Goal: Task Accomplishment & Management: Complete application form

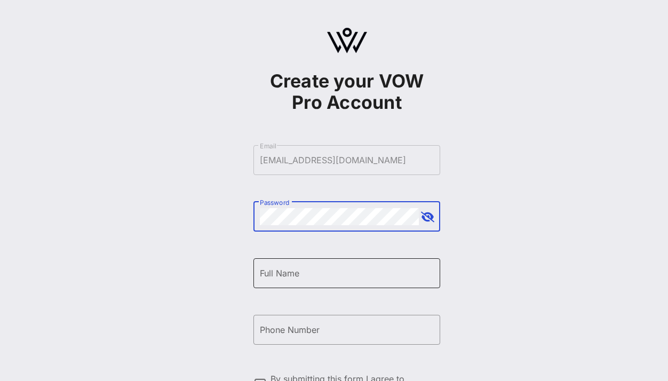
click at [322, 271] on input "Full Name" at bounding box center [347, 273] width 174 height 17
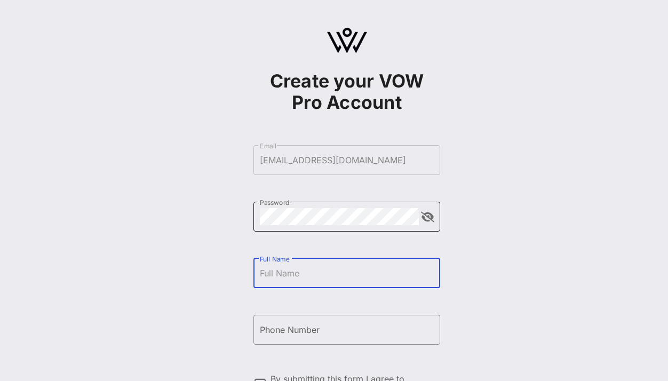
click at [425, 221] on button "append icon" at bounding box center [427, 217] width 13 height 11
click at [303, 277] on input "Full Name" at bounding box center [347, 273] width 174 height 17
type input "[PERSON_NAME]"
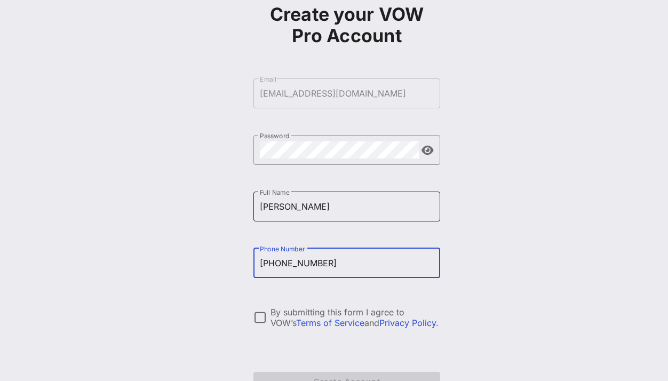
scroll to position [100, 0]
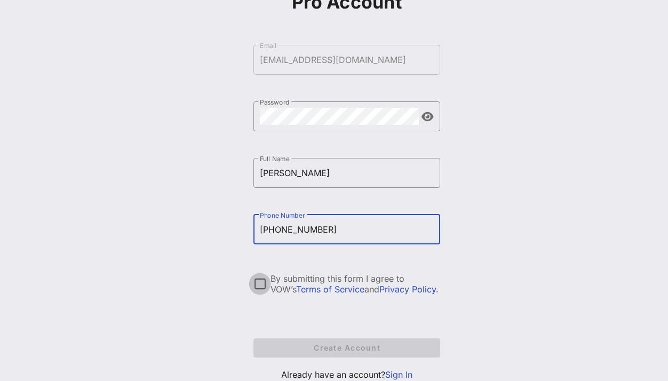
type input "[PHONE_NUMBER]"
click at [257, 279] on div at bounding box center [260, 284] width 18 height 18
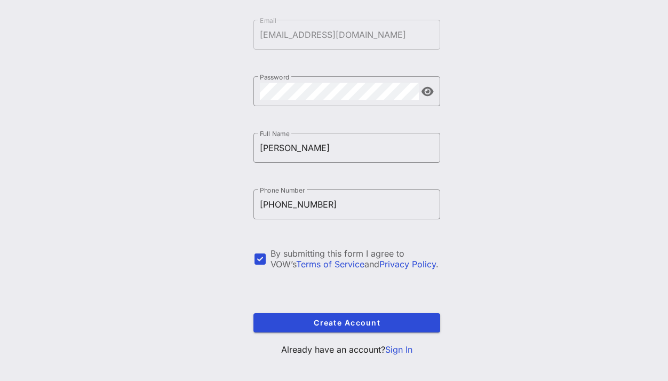
scroll to position [137, 0]
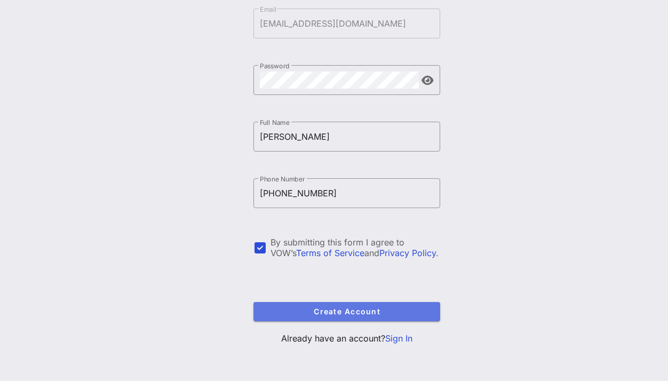
click at [338, 310] on span "Create Account" at bounding box center [347, 311] width 170 height 9
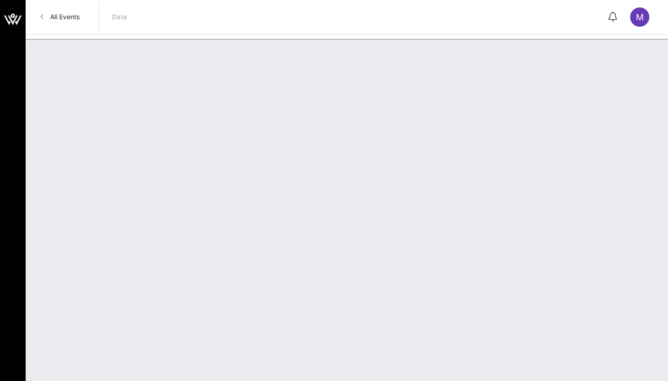
click at [382, 312] on div at bounding box center [347, 210] width 642 height 342
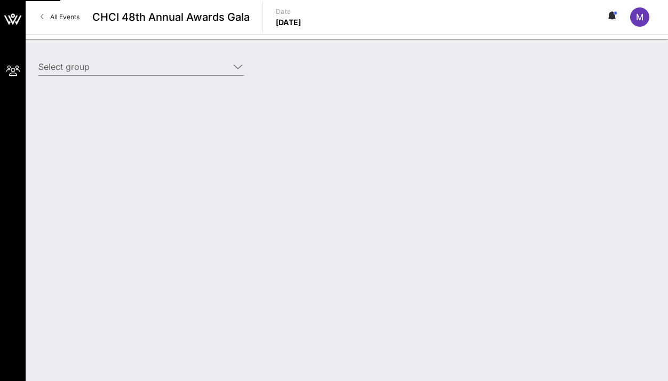
type input "[DOMAIN_NAME] ([DOMAIN_NAME]) [[PERSON_NAME], [EMAIL_ADDRESS][DOMAIN_NAME]]"
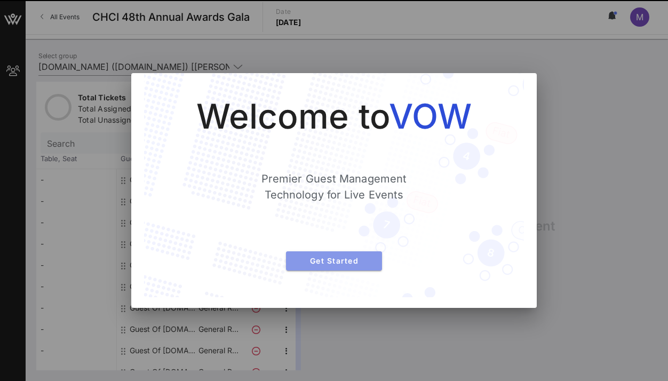
click at [361, 256] on span "Get Started" at bounding box center [333, 260] width 79 height 9
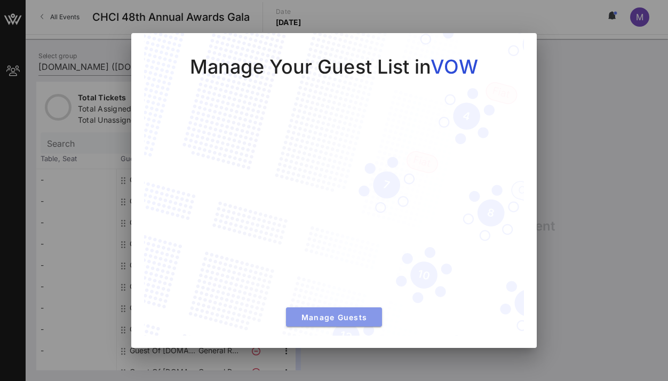
click at [333, 321] on span "Manage Guests" at bounding box center [333, 317] width 79 height 9
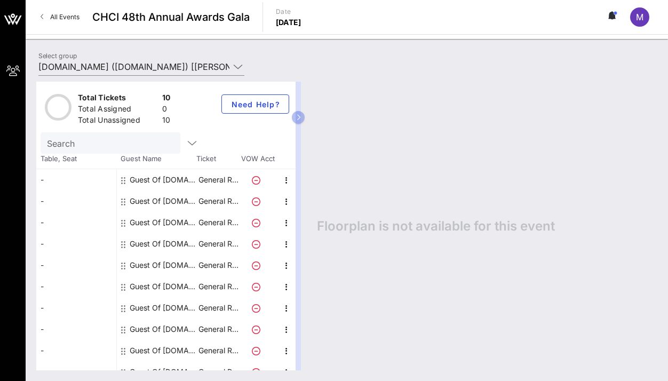
click at [152, 179] on div "Guest Of [DOMAIN_NAME]" at bounding box center [163, 179] width 67 height 21
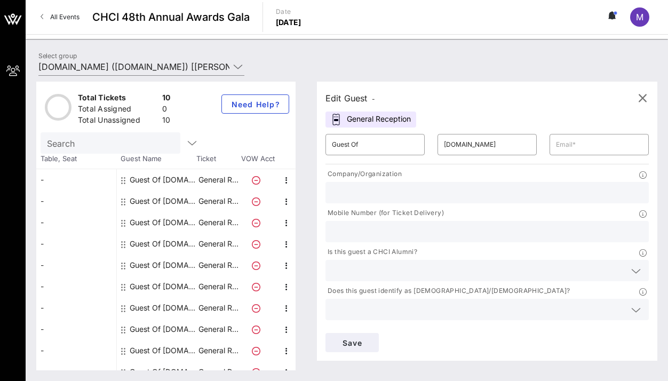
scroll to position [12, 0]
